Goal: Task Accomplishment & Management: Use online tool/utility

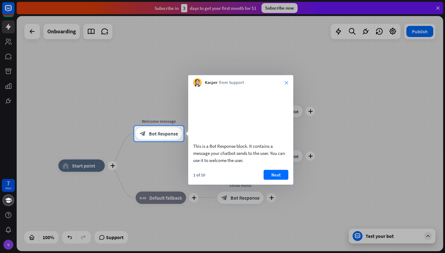
click at [287, 82] on icon "close" at bounding box center [286, 83] width 4 height 4
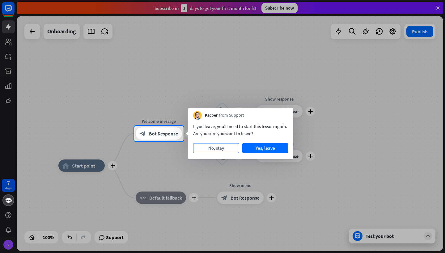
click at [226, 151] on button "No, stay" at bounding box center [216, 148] width 46 height 10
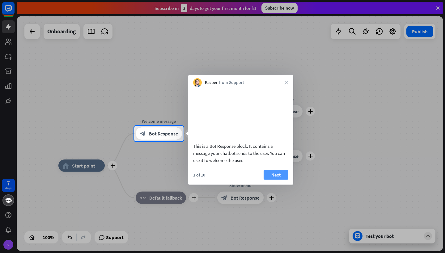
click at [275, 180] on button "Next" at bounding box center [275, 175] width 25 height 10
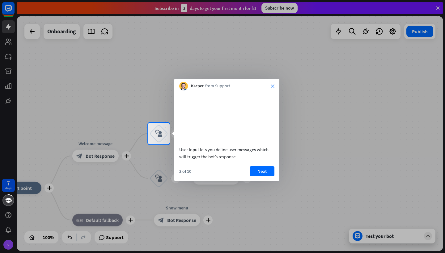
click at [273, 85] on icon "close" at bounding box center [273, 86] width 4 height 4
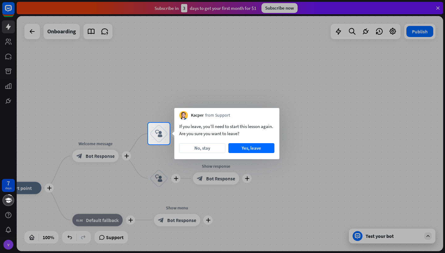
click at [26, 30] on div at bounding box center [222, 61] width 445 height 123
click at [87, 123] on div at bounding box center [74, 134] width 148 height 22
click at [235, 144] on button "Yes, leave" at bounding box center [251, 148] width 46 height 10
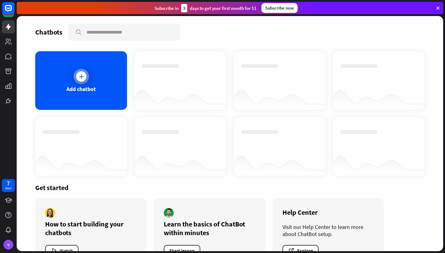
click at [99, 104] on div "Add chatbot" at bounding box center [81, 80] width 92 height 59
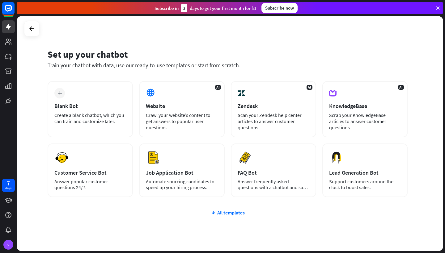
click at [99, 104] on div "Blank Bot" at bounding box center [90, 106] width 72 height 7
